Goal: Check status: Check status

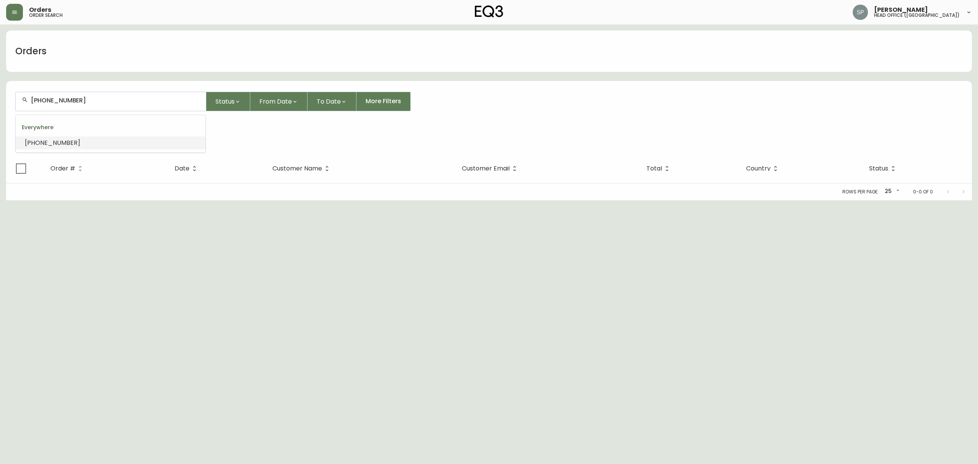
click at [0, 89] on main "Orders [PHONE_NUMBER] Status From Date To Date More Filters Everywhere [PHONE_N…" at bounding box center [489, 112] width 978 height 176
type input "613-2471058"
click at [45, 102] on input "613-2471058" at bounding box center [115, 100] width 169 height 7
type input "6132471058"
click at [115, 94] on div "6132471058" at bounding box center [111, 101] width 190 height 19
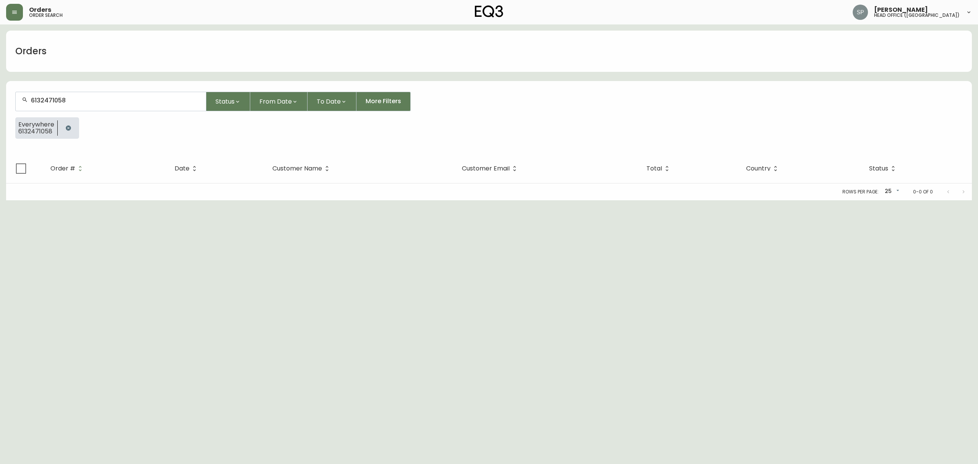
paste input "[EMAIL_ADDRESS][PERSON_NAME][DOMAIN_NAME]"
type input "[EMAIL_ADDRESS][PERSON_NAME][DOMAIN_NAME]"
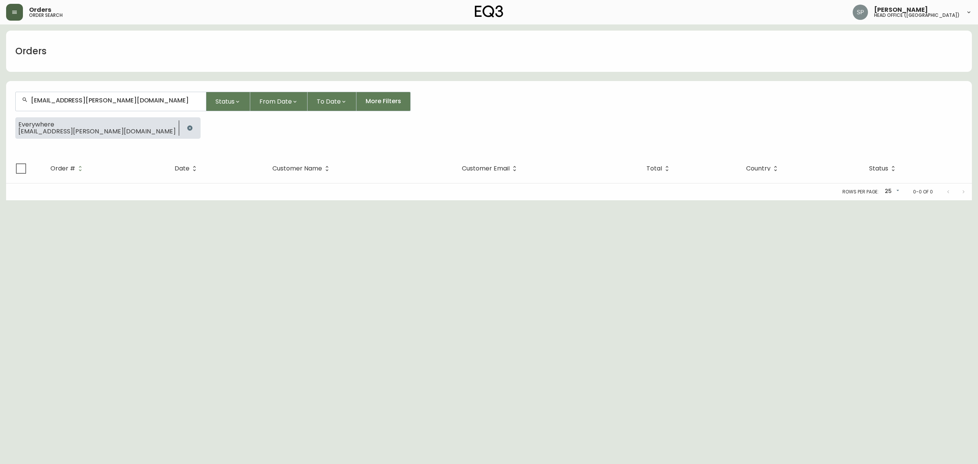
type input "[EMAIL_ADDRESS][PERSON_NAME][DOMAIN_NAME]"
click at [16, 16] on button "button" at bounding box center [14, 12] width 17 height 17
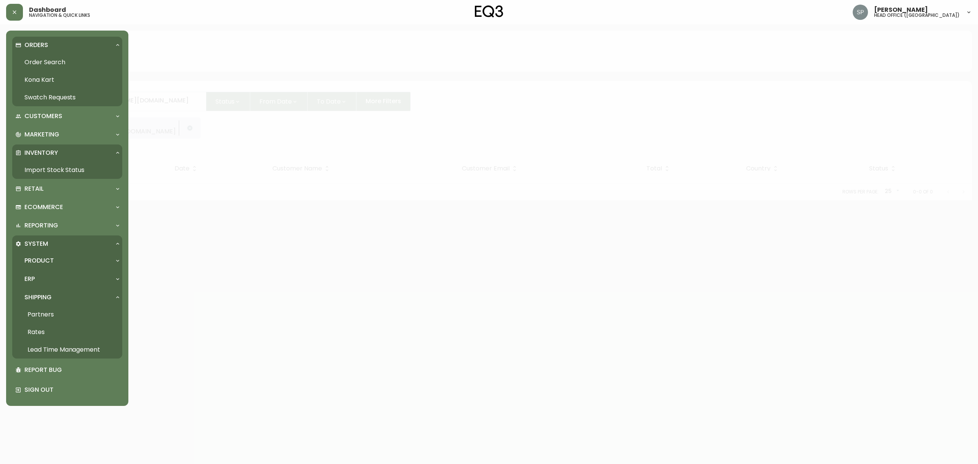
click at [44, 80] on link "Kona Kart" at bounding box center [67, 80] width 110 height 18
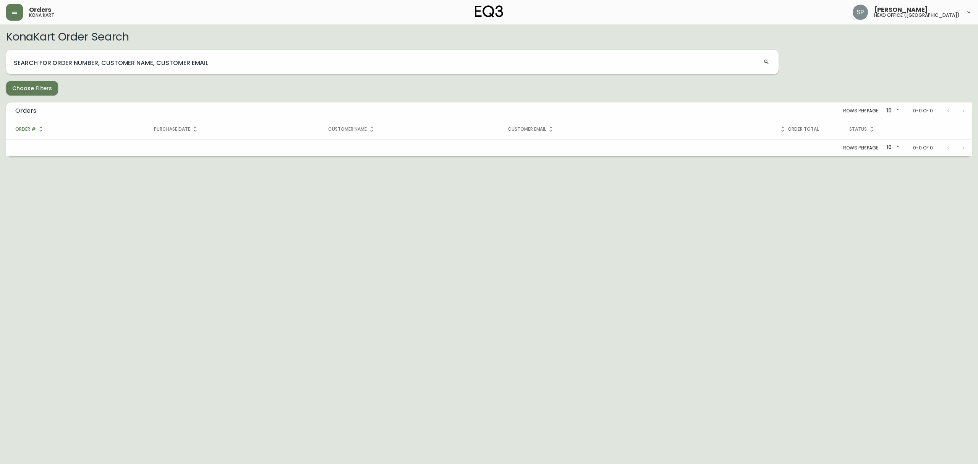
click at [140, 73] on div "Search for Order Number, Customer Name, Customer Email" at bounding box center [392, 62] width 773 height 24
click at [146, 64] on input "Search for Order Number, Customer Name, Customer Email" at bounding box center [387, 62] width 751 height 12
paste input "[EMAIL_ADDRESS][PERSON_NAME][DOMAIN_NAME]"
click at [156, 60] on input "[EMAIL_ADDRESS][PERSON_NAME][DOMAIN_NAME]" at bounding box center [387, 62] width 751 height 12
drag, startPoint x: 108, startPoint y: 63, endPoint x: 0, endPoint y: 63, distance: 107.7
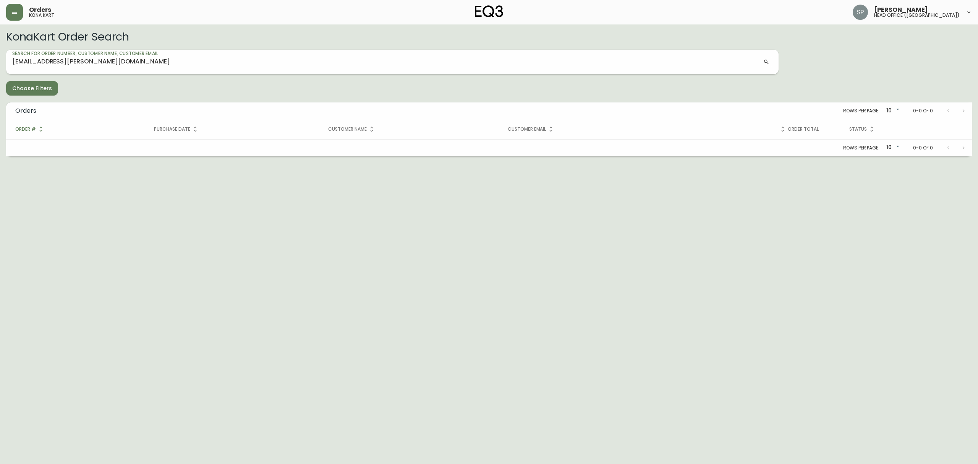
click at [0, 63] on main "KonaKart Order Search Search for Order Number, Customer Name, Customer Email [E…" at bounding box center [489, 90] width 978 height 132
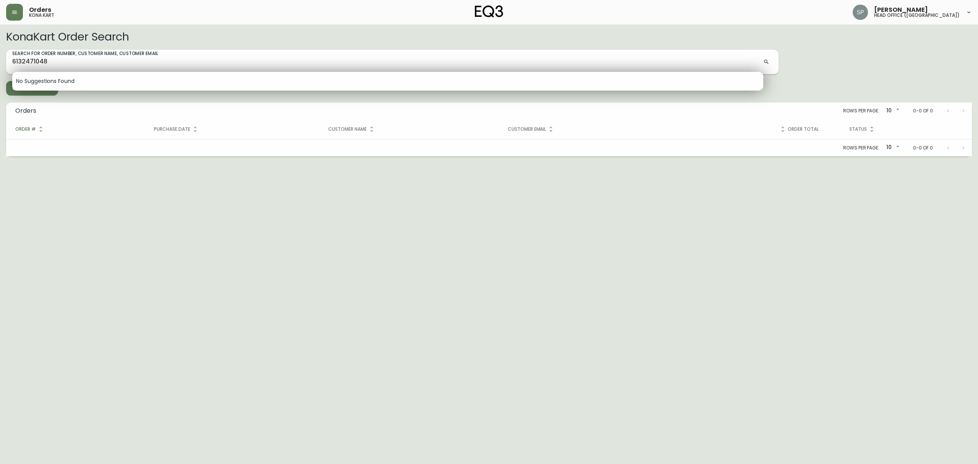
click at [54, 53] on div at bounding box center [489, 232] width 978 height 464
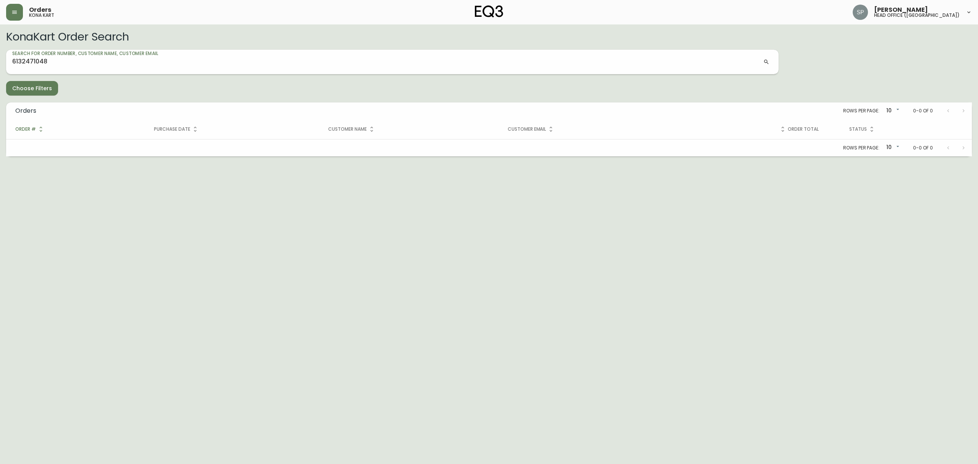
click at [57, 63] on input "6132471048" at bounding box center [387, 62] width 751 height 12
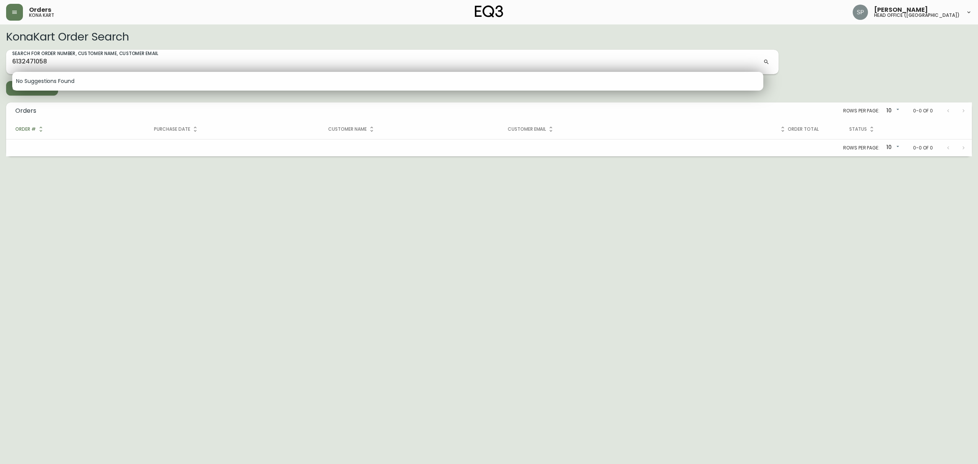
drag, startPoint x: 112, startPoint y: 55, endPoint x: 0, endPoint y: 57, distance: 111.6
click at [0, 57] on div at bounding box center [489, 232] width 978 height 464
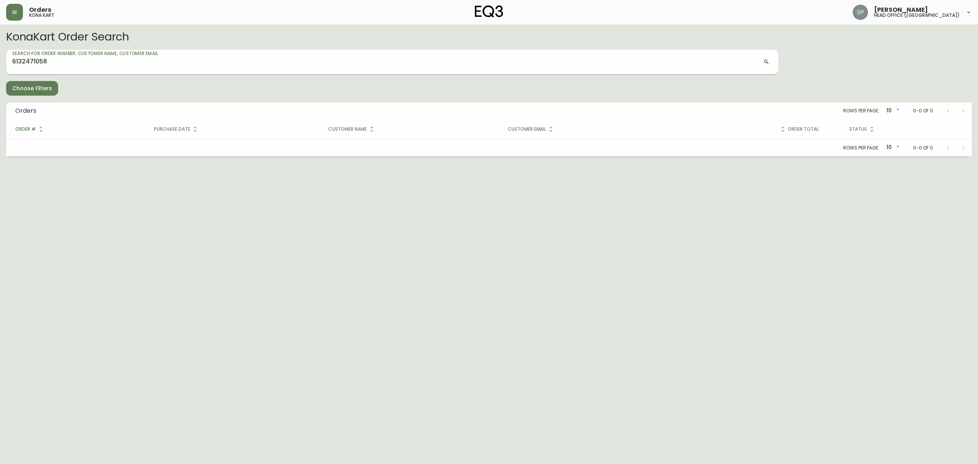
click at [42, 58] on input "6132471058" at bounding box center [387, 62] width 751 height 12
paste input "[PERSON_NAME]"
type input "[PERSON_NAME]"
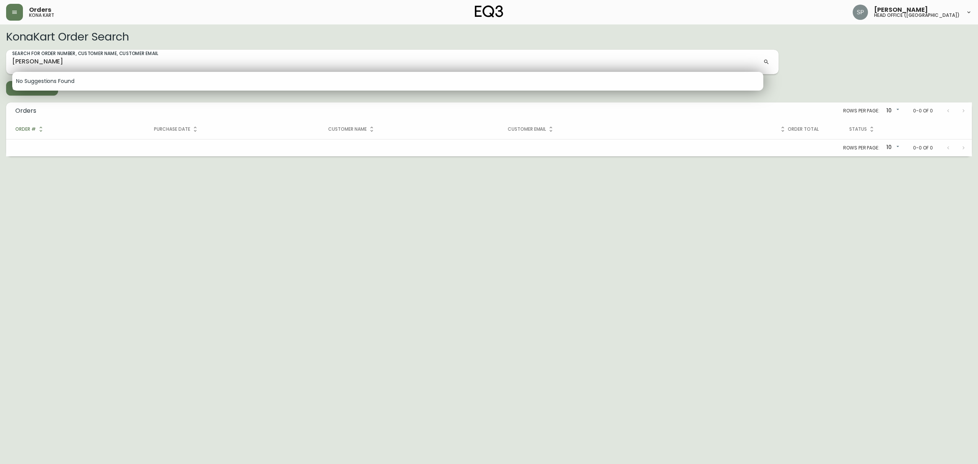
click at [202, 242] on div at bounding box center [489, 232] width 978 height 464
